Goal: Transaction & Acquisition: Obtain resource

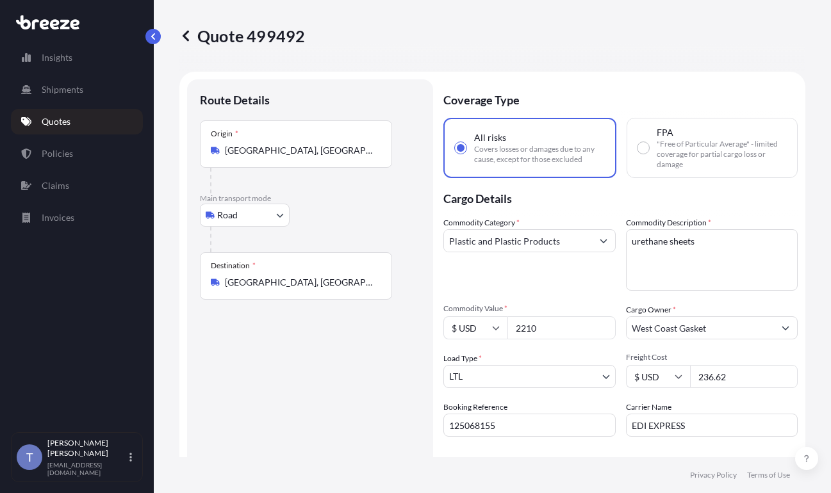
select select "Road"
select select "1"
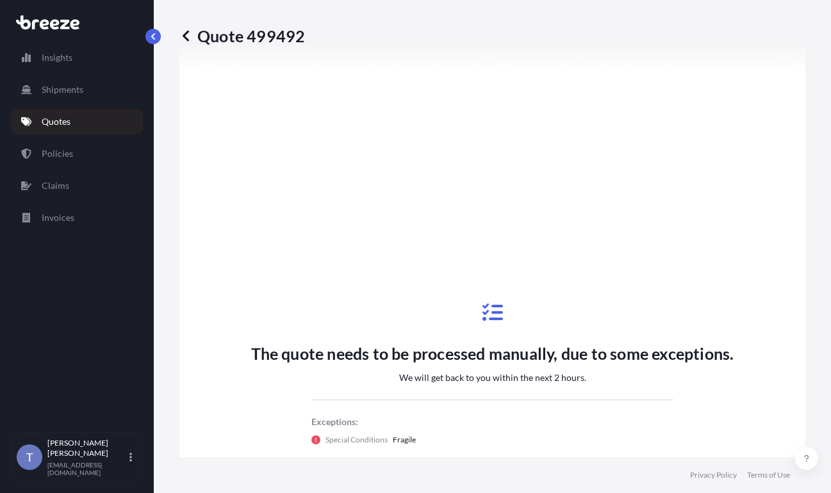
click at [88, 119] on link "Quotes" at bounding box center [77, 122] width 132 height 26
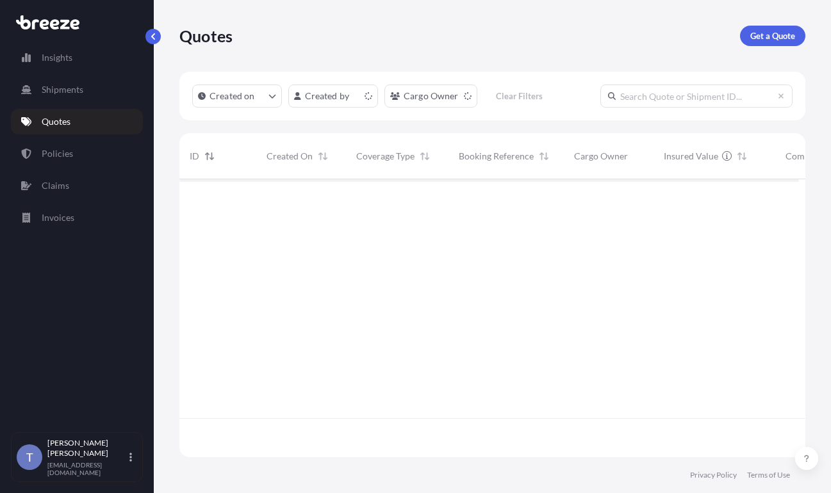
scroll to position [262, 610]
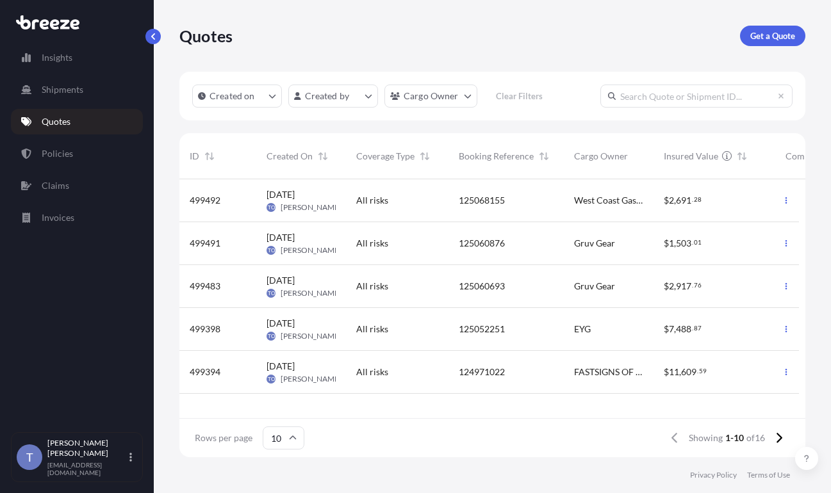
click at [384, 201] on div "All risks" at bounding box center [397, 200] width 103 height 43
select select "Road"
select select "1"
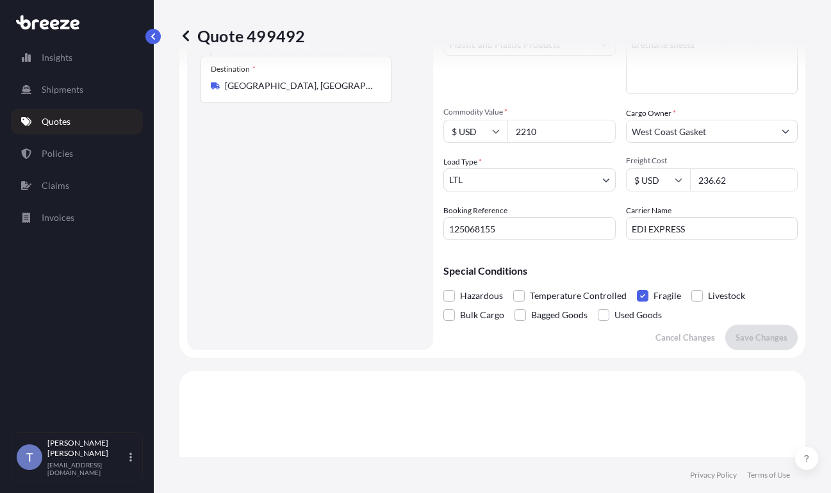
scroll to position [165, 0]
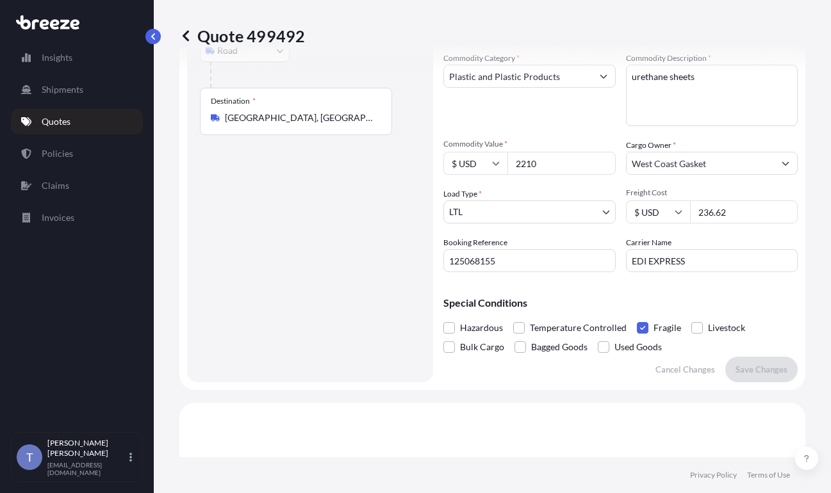
click at [807, 131] on div "Quote 499492 Route Details Place of loading Road Road Rail Origin * [GEOGRAPHIC…" at bounding box center [492, 229] width 677 height 458
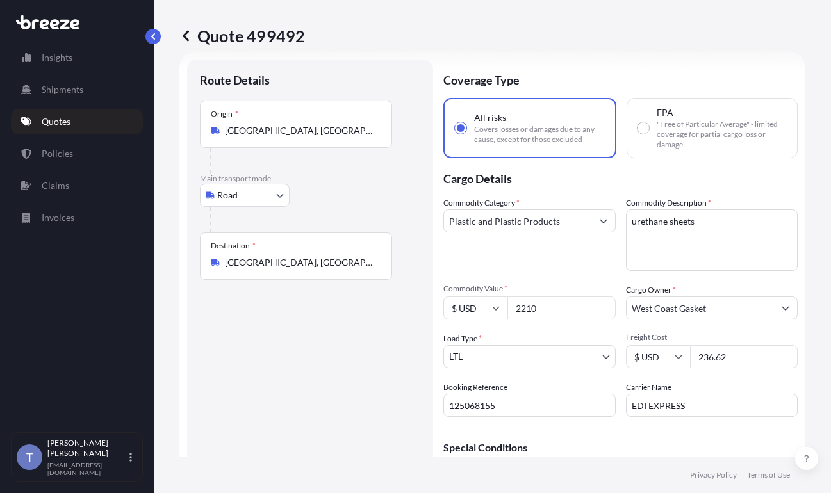
scroll to position [0, 0]
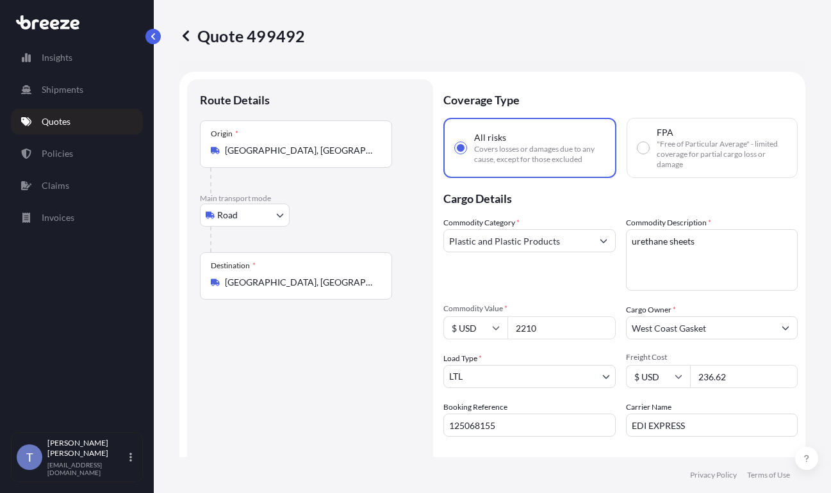
click at [56, 125] on p "Quotes" at bounding box center [56, 121] width 29 height 13
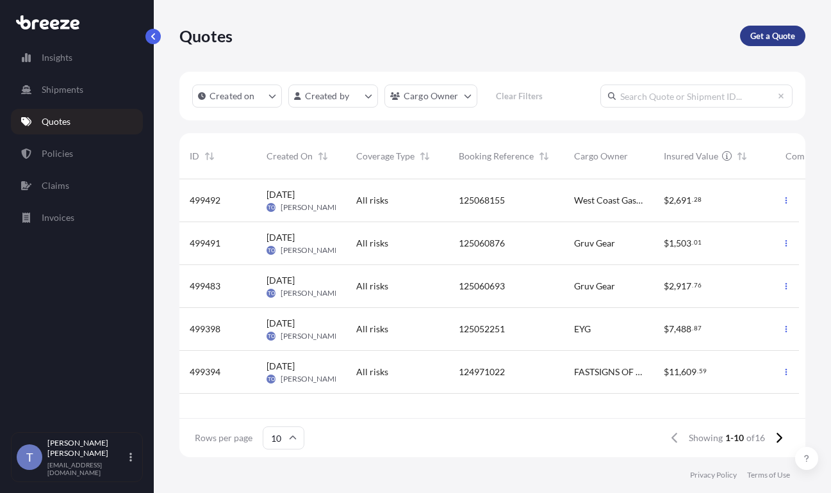
click at [760, 38] on p "Get a Quote" at bounding box center [772, 35] width 45 height 13
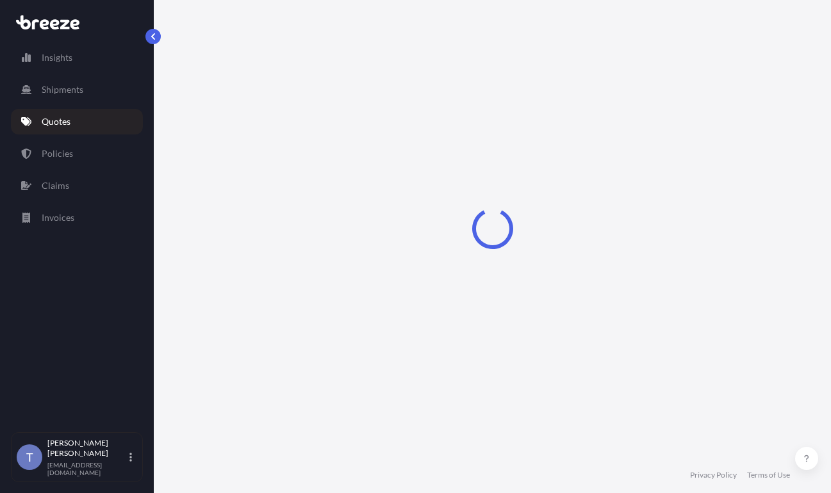
scroll to position [23, 0]
select select "Sea"
select select "1"
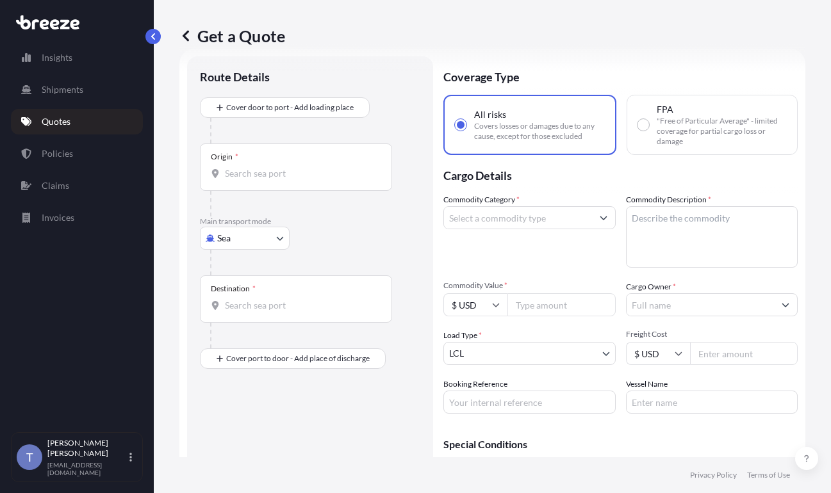
click at [258, 272] on body "Insights Shipments Quotes Policies Claims Invoices T [PERSON_NAME] [EMAIL_ADDRE…" at bounding box center [415, 295] width 831 height 590
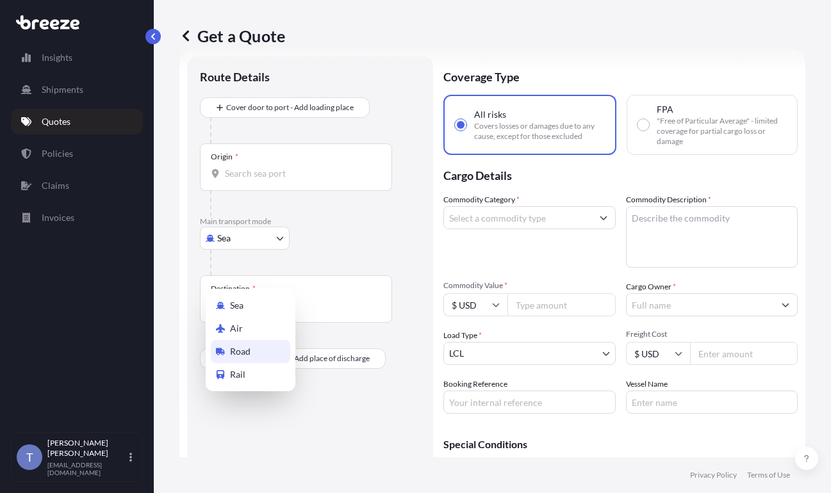
click at [244, 355] on span "Road" at bounding box center [240, 351] width 21 height 13
select select "Road"
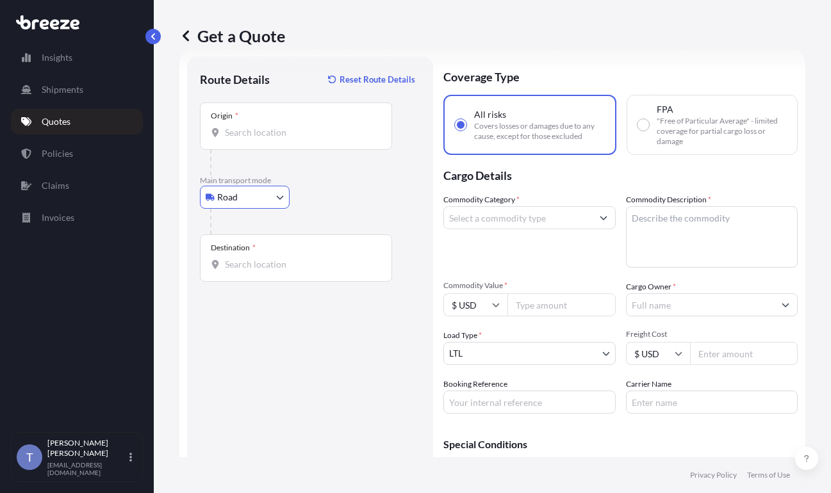
click at [275, 139] on input "Origin *" at bounding box center [300, 132] width 151 height 13
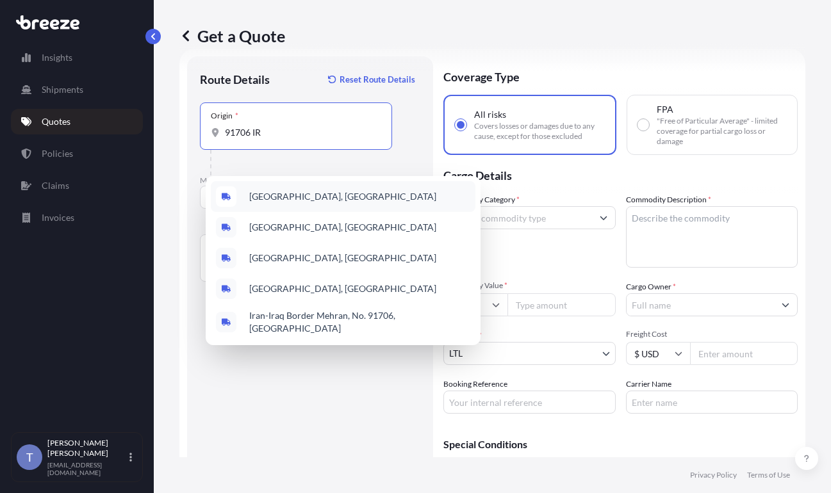
click at [294, 198] on span "[GEOGRAPHIC_DATA], [GEOGRAPHIC_DATA]" at bounding box center [342, 196] width 187 height 13
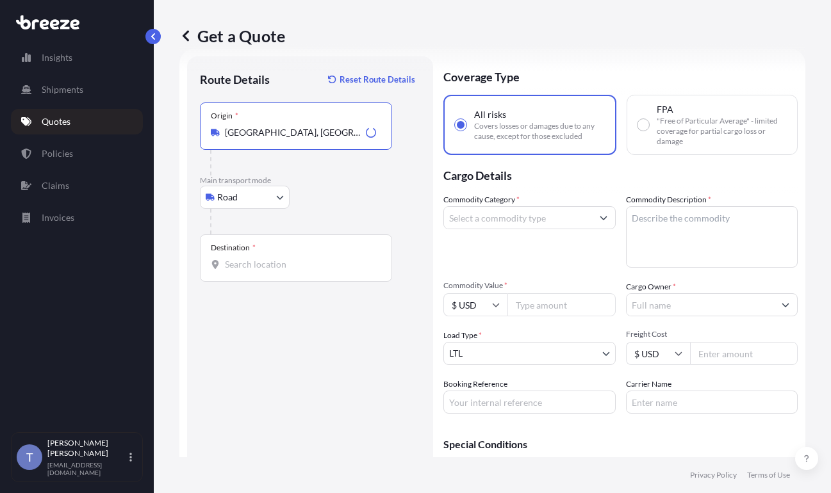
type input "[GEOGRAPHIC_DATA], [GEOGRAPHIC_DATA]"
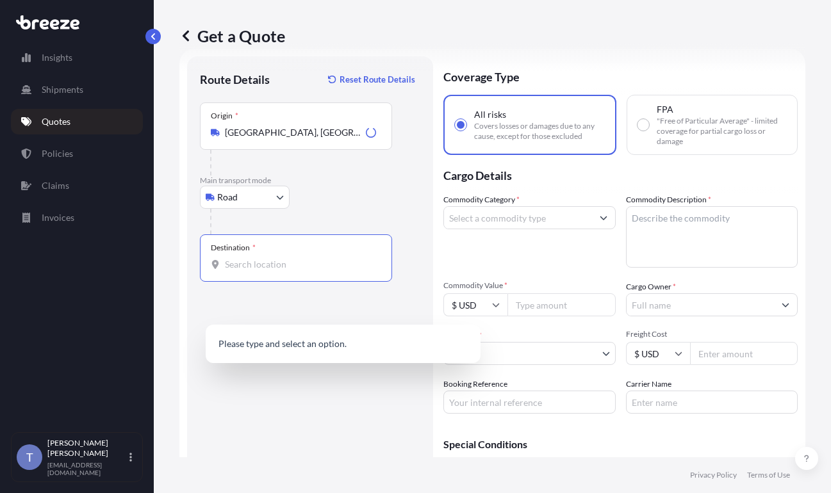
click at [276, 271] on input "Destination *" at bounding box center [300, 264] width 151 height 13
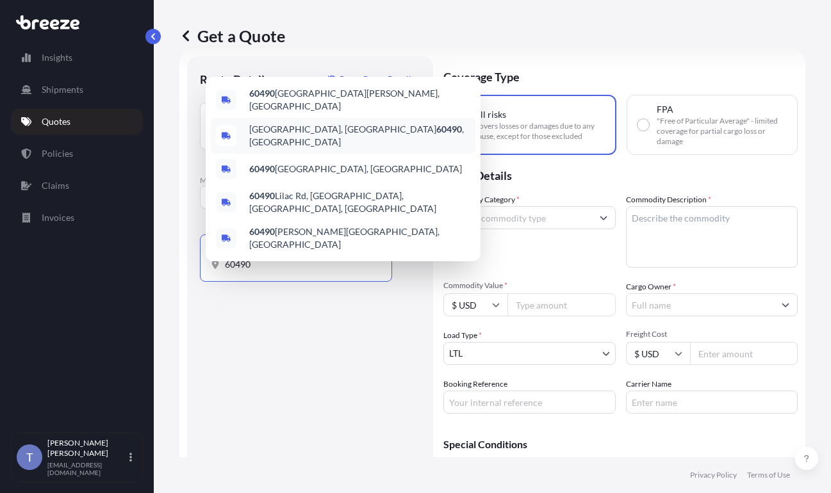
click at [304, 128] on span "[GEOGRAPHIC_DATA], [GEOGRAPHIC_DATA] 60490 , [GEOGRAPHIC_DATA]" at bounding box center [359, 136] width 221 height 26
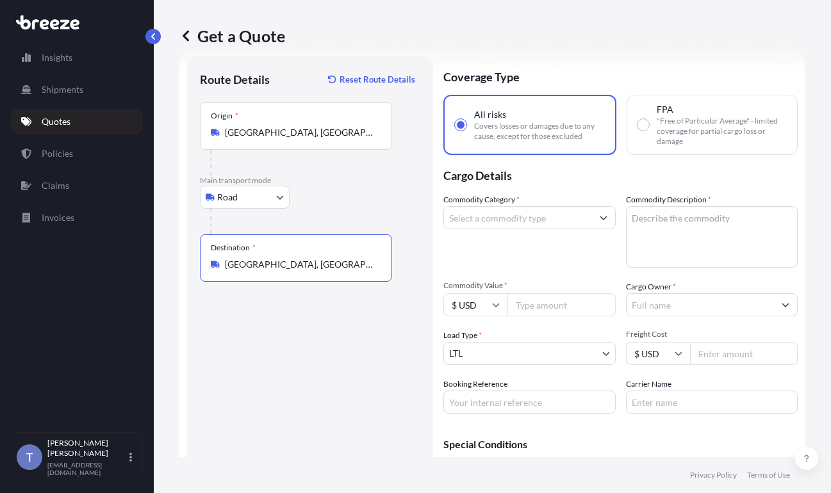
type input "[GEOGRAPHIC_DATA], [GEOGRAPHIC_DATA] 60490, [GEOGRAPHIC_DATA]"
click at [565, 317] on input "Commodity Value *" at bounding box center [562, 304] width 108 height 23
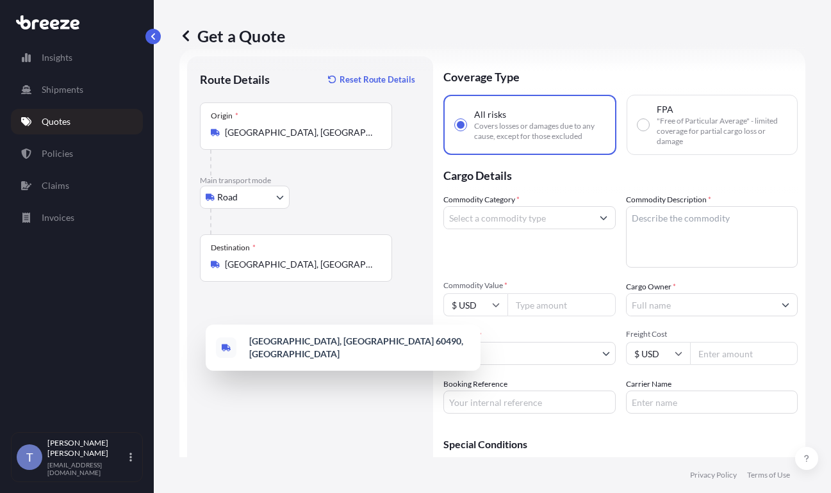
paste input "3433.41"
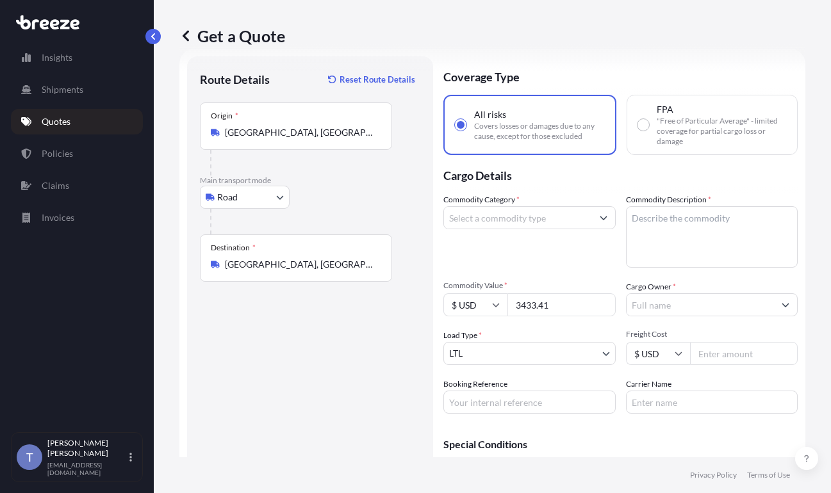
type input "3433.41"
click at [700, 268] on textarea "Commodity Description *" at bounding box center [712, 237] width 172 height 62
paste textarea "Extended Laptop Monitor"
click at [638, 268] on textarea "Extended Laptop Monitor" at bounding box center [712, 237] width 172 height 62
type textarea "Extended Laptop Monitor"
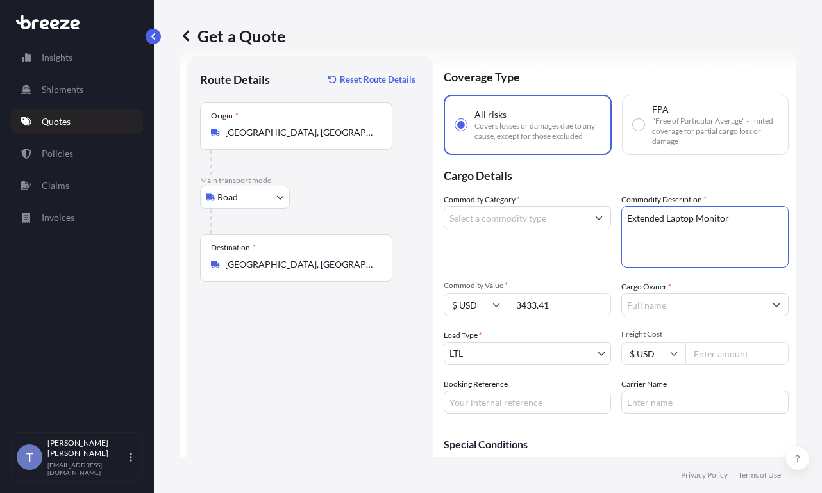
click at [670, 317] on input "Cargo Owner *" at bounding box center [693, 304] width 143 height 23
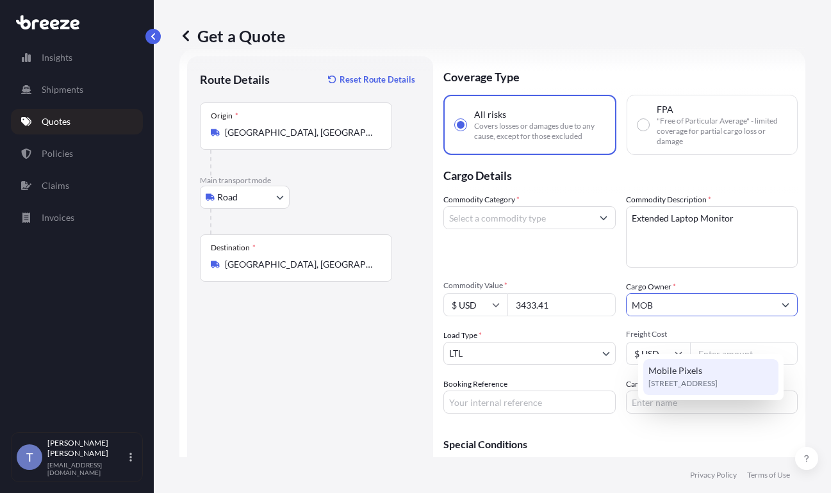
click at [675, 374] on span "Mobile Pixels" at bounding box center [675, 371] width 54 height 13
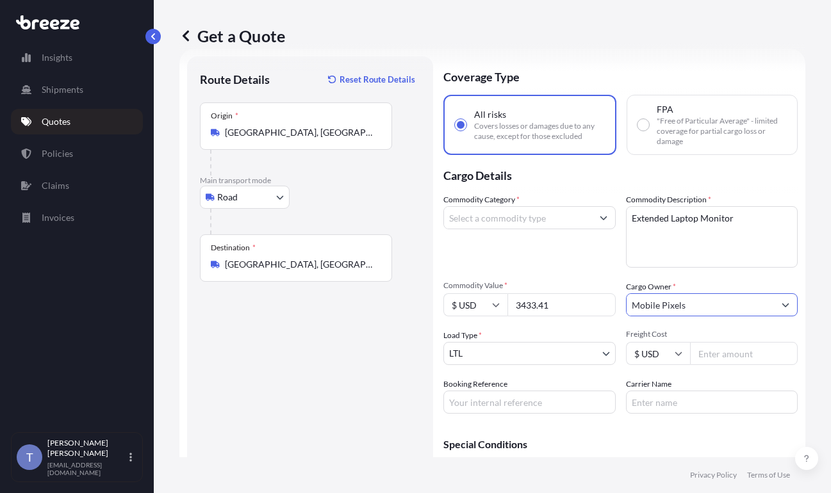
type input "Mobile Pixels"
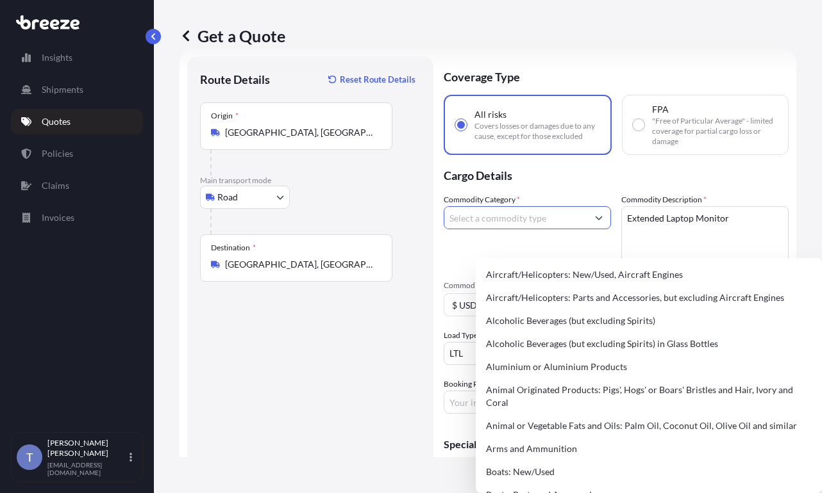
click at [529, 229] on input "Commodity Category *" at bounding box center [515, 217] width 143 height 23
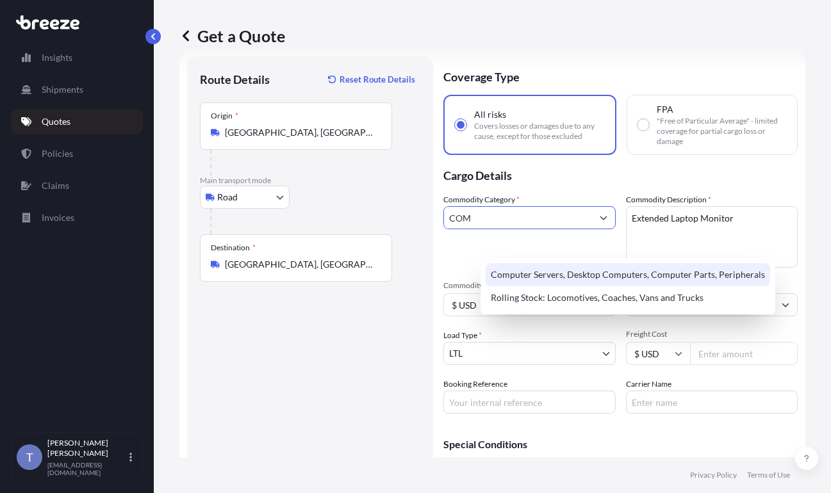
click at [556, 275] on div "Computer Servers, Desktop Computers, Computer Parts, Peripherals" at bounding box center [628, 274] width 285 height 23
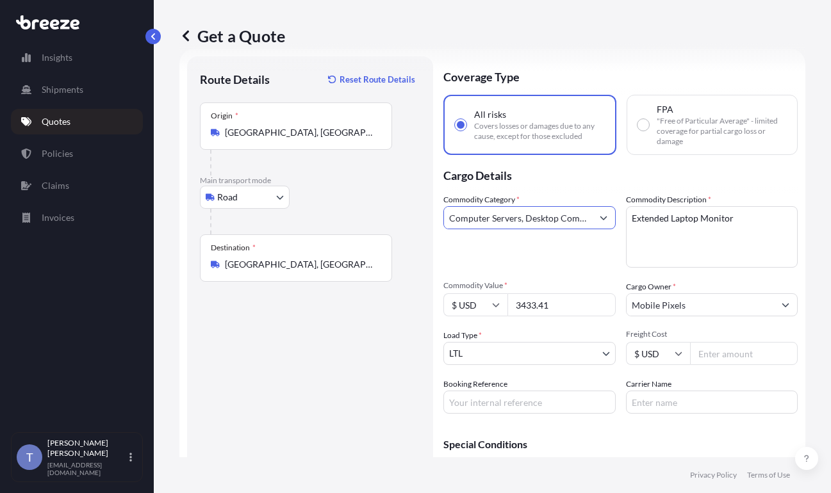
type input "Computer Servers, Desktop Computers, Computer Parts, Peripherals"
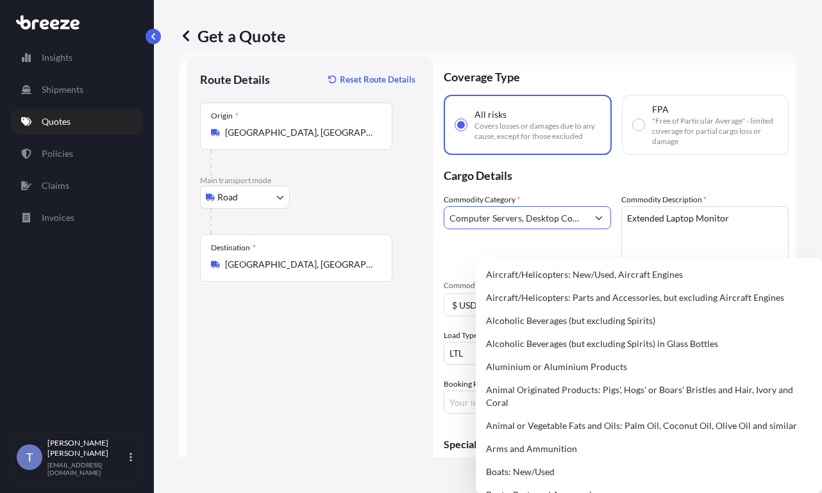
click at [574, 194] on p "Cargo Details" at bounding box center [615, 174] width 345 height 38
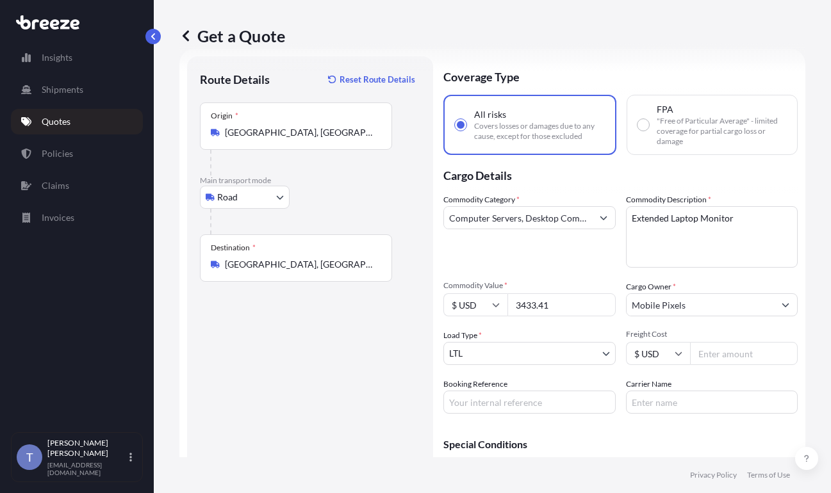
click at [604, 268] on div "Commodity Category * Computer Servers, Desktop Computers, Computer Parts, Perip…" at bounding box center [529, 231] width 172 height 74
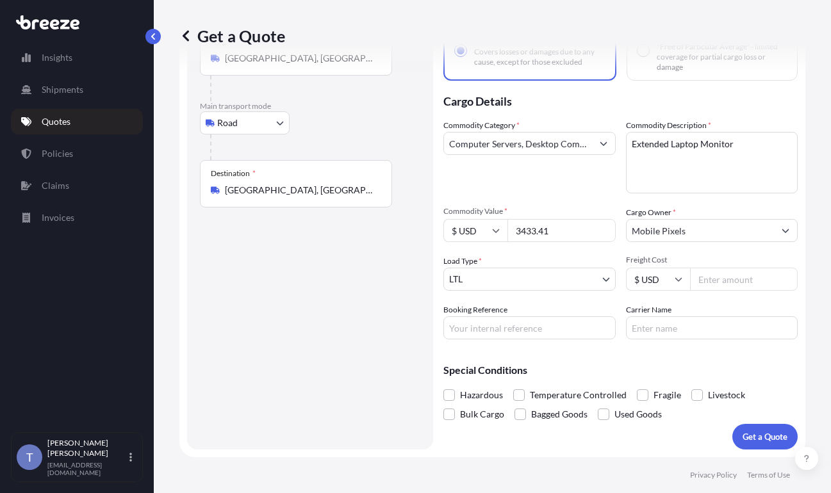
scroll to position [151, 0]
click at [665, 392] on div "Hazardous Temperature Controlled Fragile Livestock Bulk Cargo Bagged Goods Used…" at bounding box center [620, 405] width 354 height 38
click at [648, 392] on span at bounding box center [643, 396] width 12 height 12
click at [637, 386] on input "Fragile" at bounding box center [637, 386] width 0 height 0
click at [685, 317] on input "Carrier Name" at bounding box center [712, 328] width 172 height 23
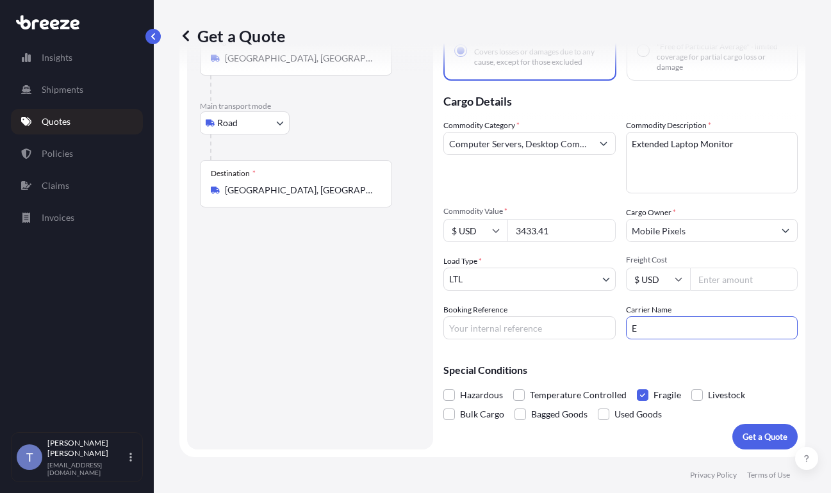
type input "EDI EXPRESS"
click at [553, 317] on input "Booking Reference" at bounding box center [529, 328] width 172 height 23
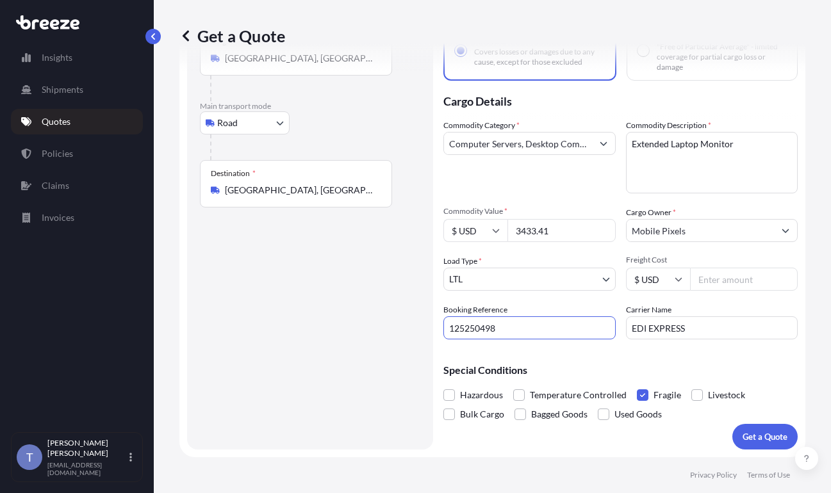
type input "125250498"
click at [718, 268] on input "Freight Cost" at bounding box center [744, 279] width 108 height 23
type input "304.16"
click at [746, 431] on p "Get a Quote" at bounding box center [765, 437] width 45 height 13
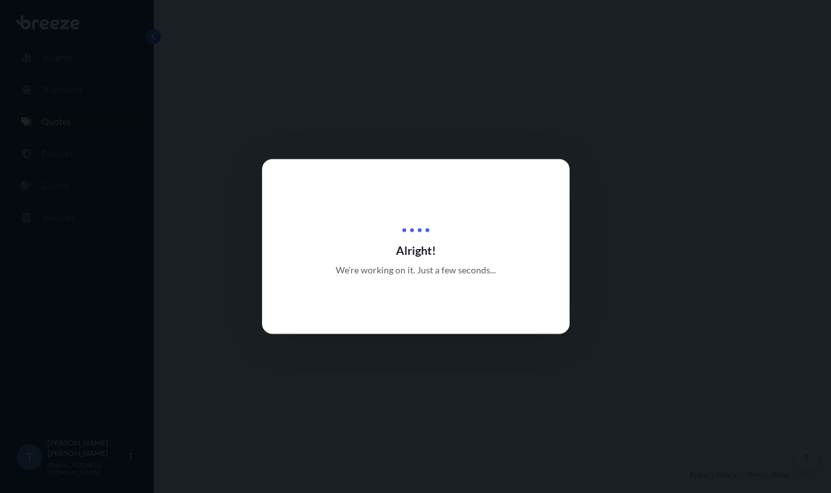
select select "Road"
select select "1"
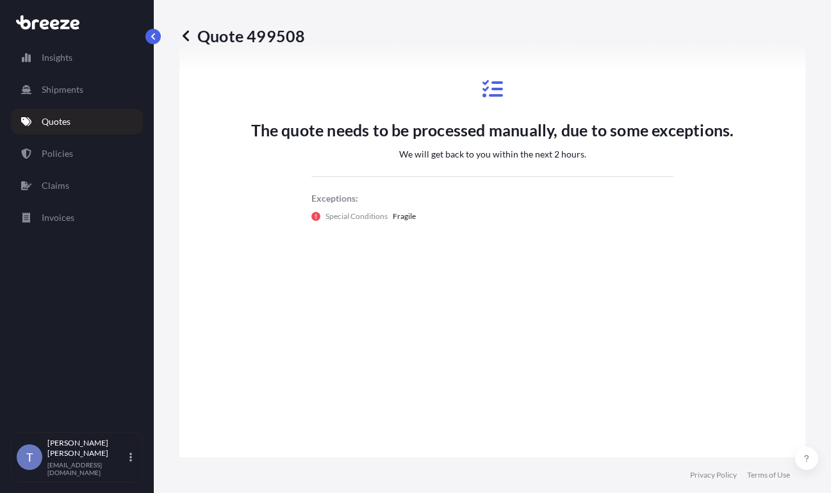
scroll to position [870, 0]
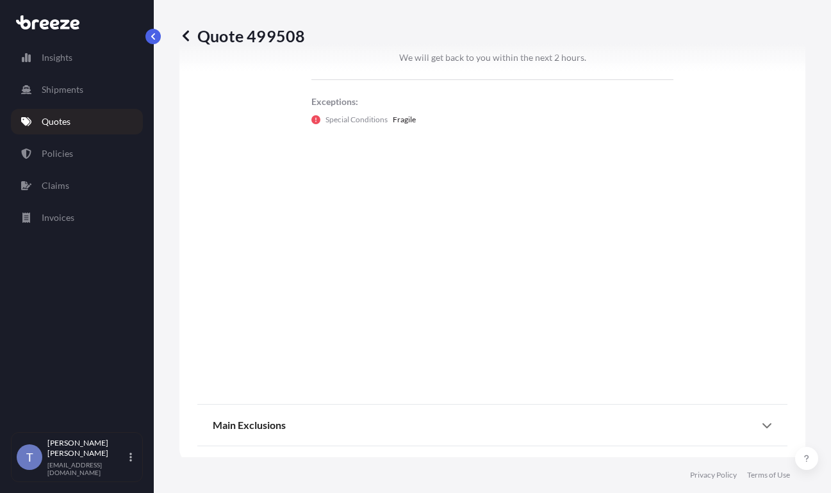
click at [819, 54] on div "Quote 499508 Route Details Place of loading Road Road Rail Origin * [GEOGRAPHIC…" at bounding box center [492, 229] width 677 height 458
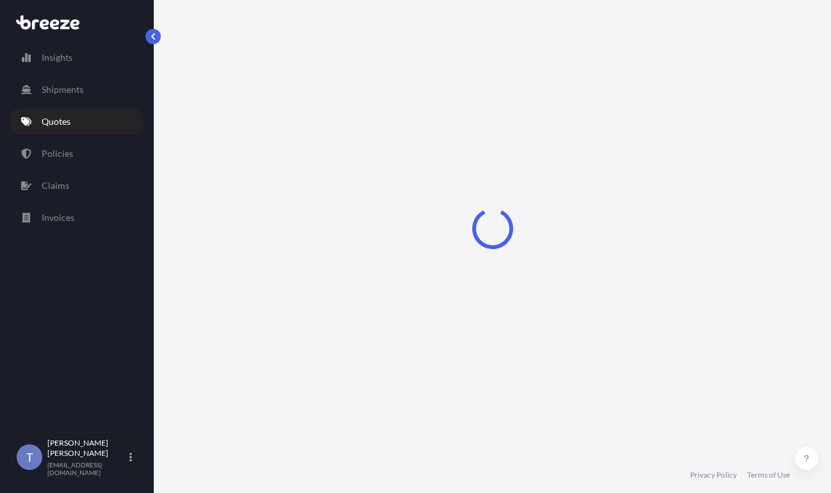
select select "Road"
select select "1"
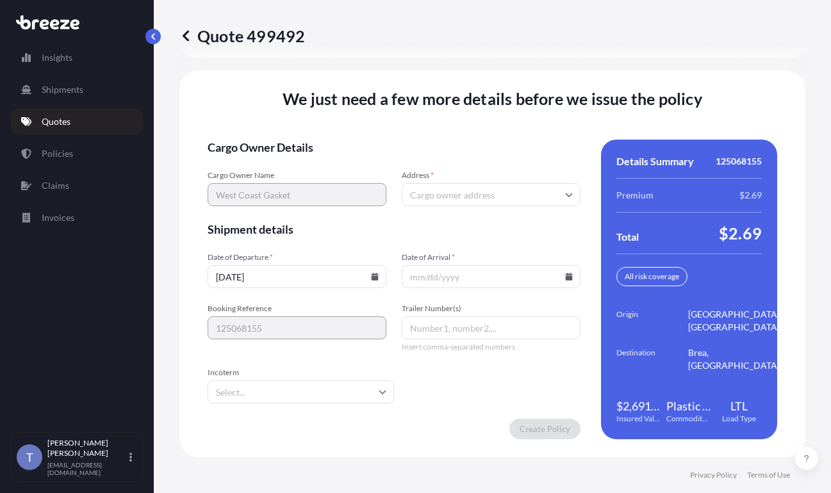
scroll to position [2104, 0]
click at [380, 270] on input "09/19/2025" at bounding box center [297, 276] width 179 height 23
click at [372, 273] on icon at bounding box center [375, 277] width 7 height 8
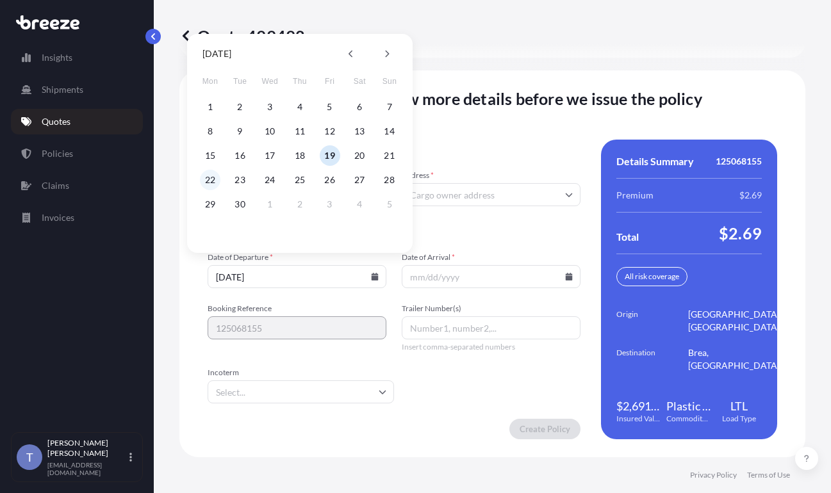
click at [211, 178] on button "22" at bounding box center [210, 180] width 21 height 21
type input "09/22/2025"
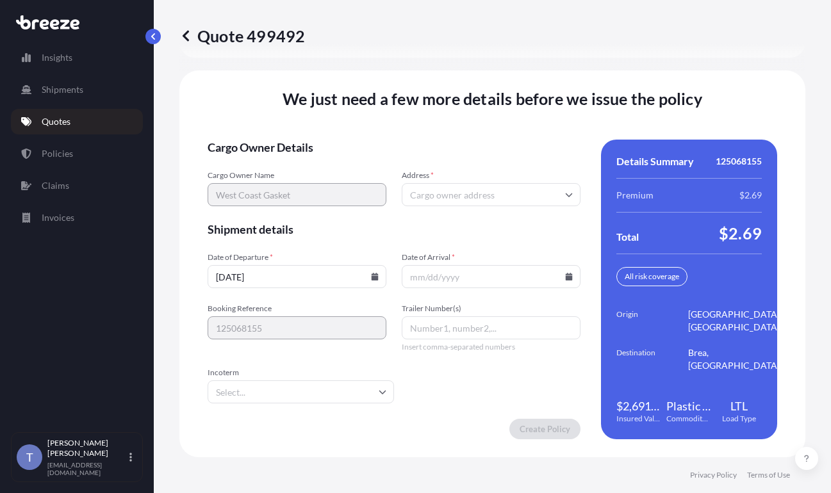
click at [566, 273] on icon at bounding box center [569, 277] width 7 height 8
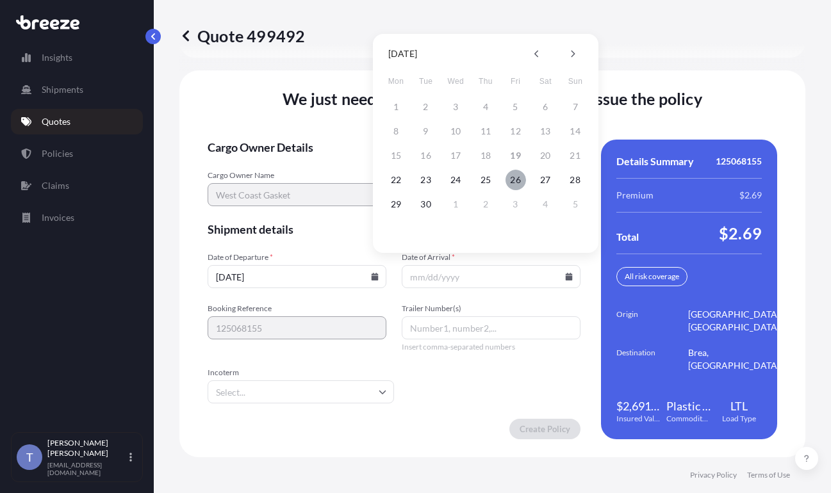
click at [522, 181] on button "26" at bounding box center [516, 180] width 21 height 21
type input "09/26/2025"
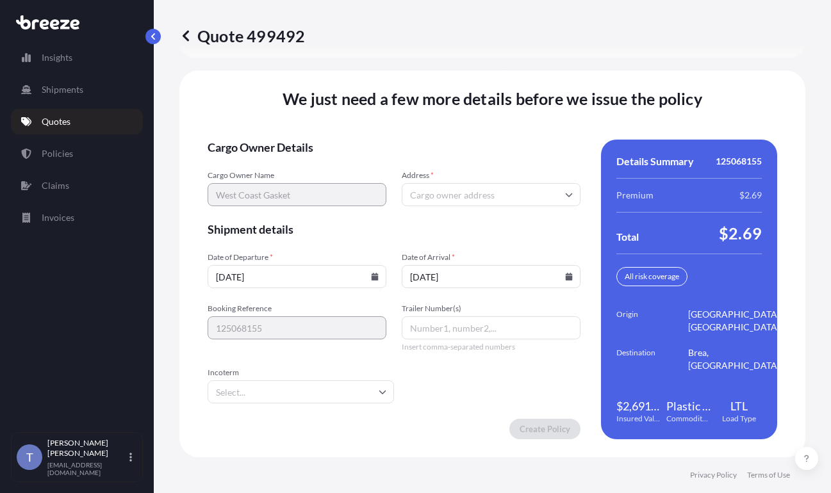
click at [518, 365] on form "Cargo Owner Details Cargo Owner Name West Coast Gasket Address * Shipment detai…" at bounding box center [394, 290] width 373 height 300
click at [521, 188] on input "Address *" at bounding box center [491, 194] width 179 height 23
click at [487, 188] on input "Address *" at bounding box center [491, 194] width 179 height 23
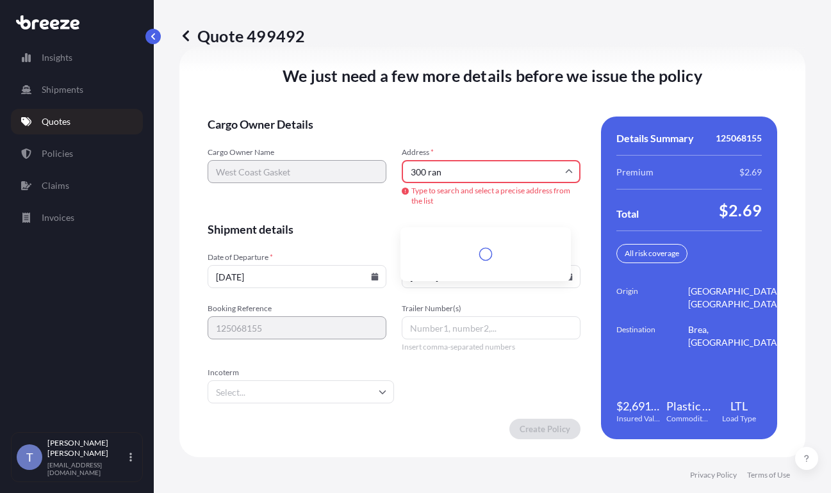
scroll to position [2127, 0]
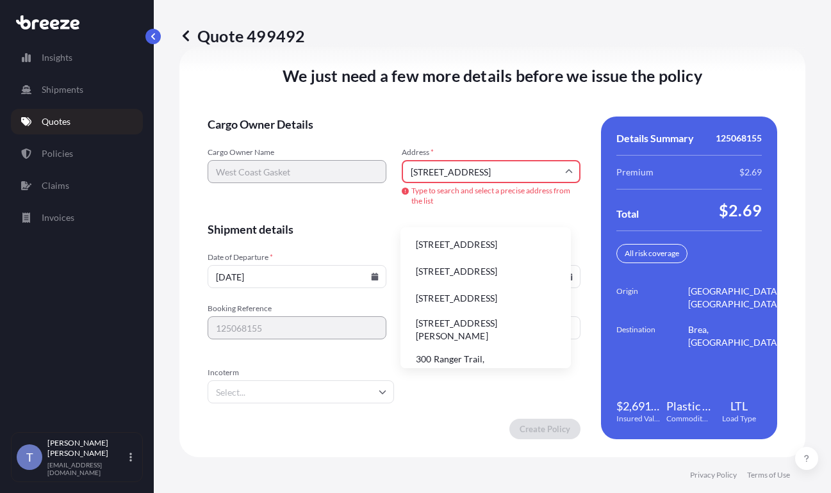
click at [487, 237] on li "300 Ranger Street, Brea, CA, USA" at bounding box center [486, 245] width 160 height 24
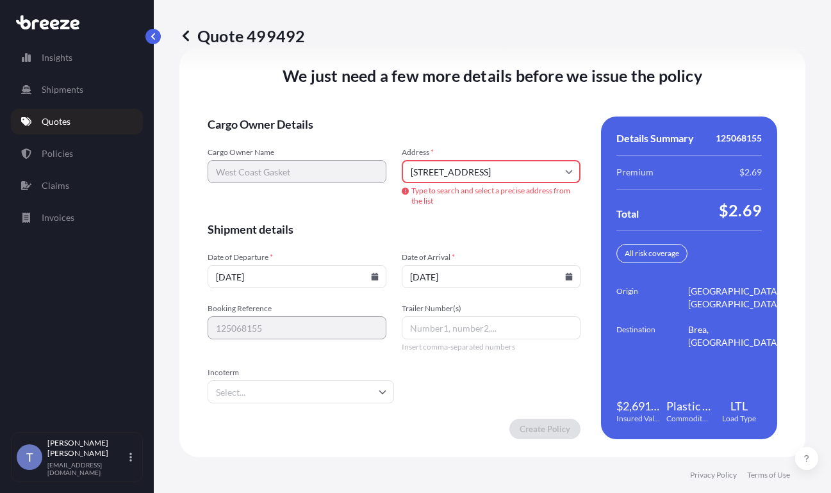
type input "300 Ranger St, Brea, CA 92821, USA"
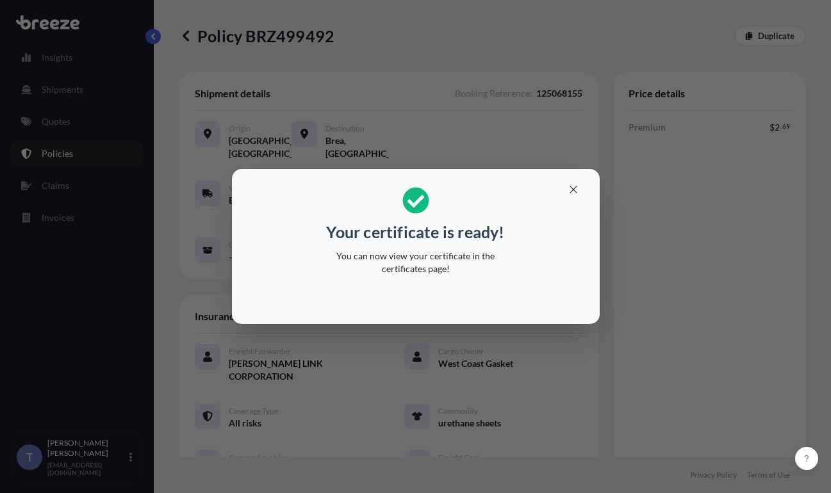
click at [619, 30] on div "Your certificate is ready! You can now view your certificate in the certificate…" at bounding box center [415, 246] width 831 height 493
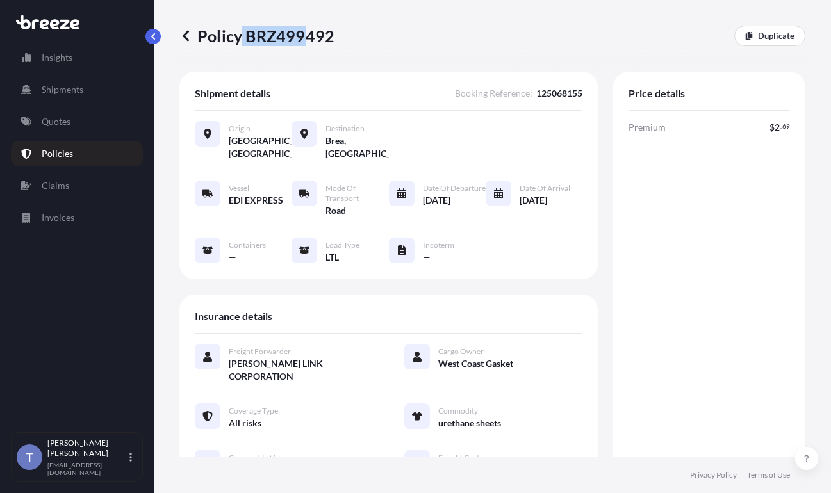
drag, startPoint x: 248, startPoint y: 37, endPoint x: 311, endPoint y: 37, distance: 63.4
click at [311, 37] on p "Policy BRZ499492" at bounding box center [256, 36] width 155 height 21
click at [332, 37] on p "Policy BRZ499492" at bounding box center [256, 36] width 155 height 21
drag, startPoint x: 337, startPoint y: 38, endPoint x: 251, endPoint y: 40, distance: 85.9
click at [251, 40] on p "Policy BRZ499492" at bounding box center [256, 36] width 155 height 21
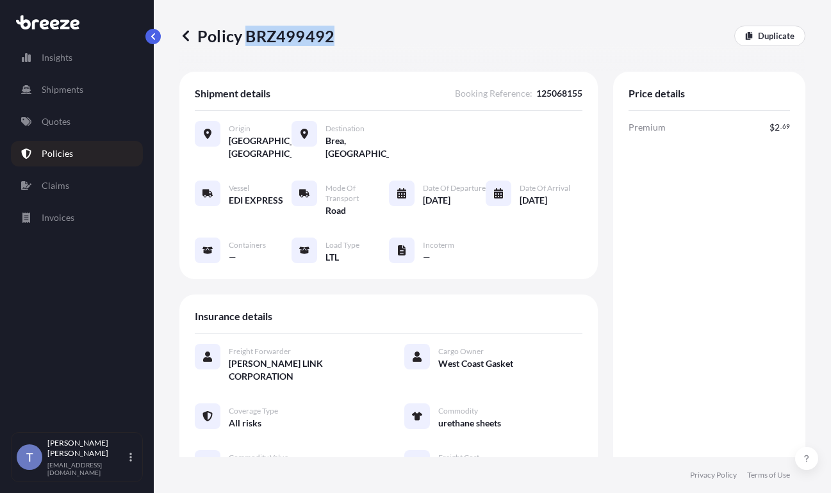
copy p "BRZ499492"
click at [688, 220] on div "Premium $ 2 . 69 Total $ 2 . 69" at bounding box center [709, 322] width 161 height 402
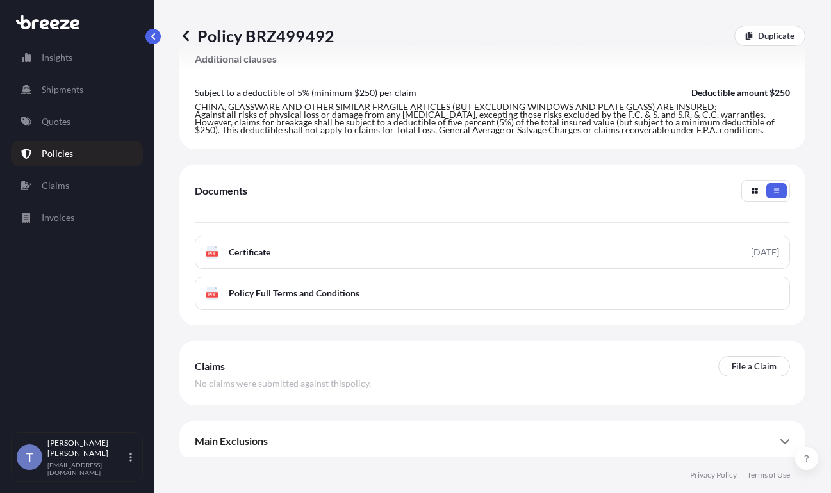
scroll to position [584, 0]
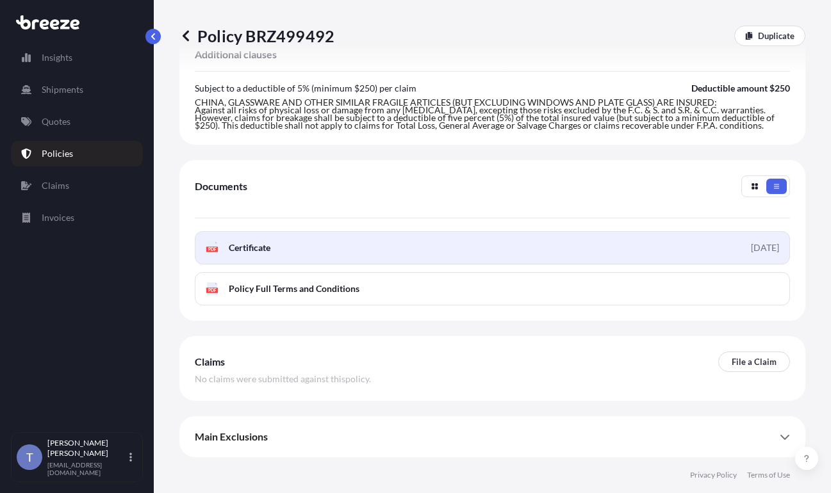
click at [491, 231] on link "PDF Certificate 2025-09-19" at bounding box center [492, 247] width 595 height 33
